Goal: Task Accomplishment & Management: Use online tool/utility

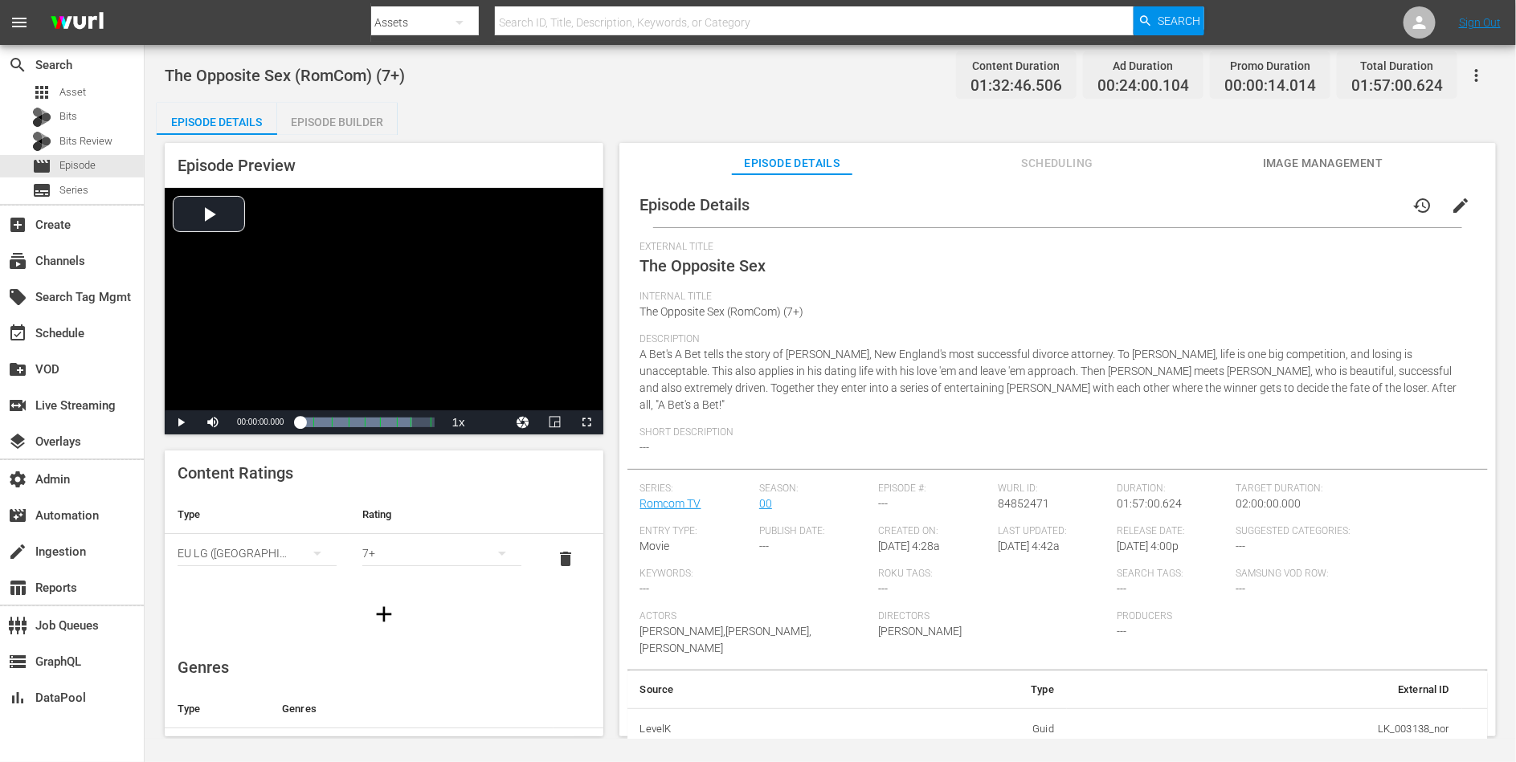
click at [1078, 159] on span "Scheduling" at bounding box center [1057, 163] width 120 height 20
